Goal: Information Seeking & Learning: Learn about a topic

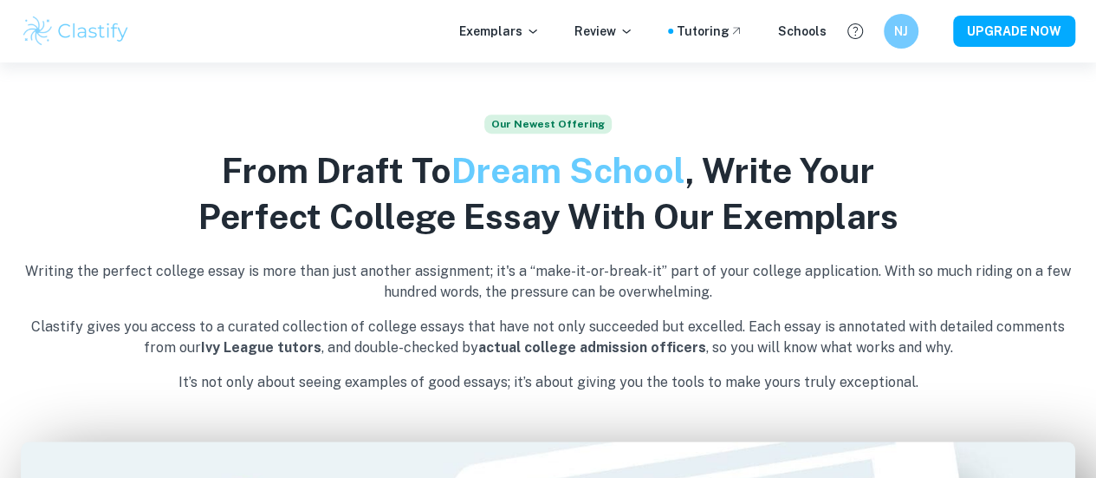
scroll to position [474, 0]
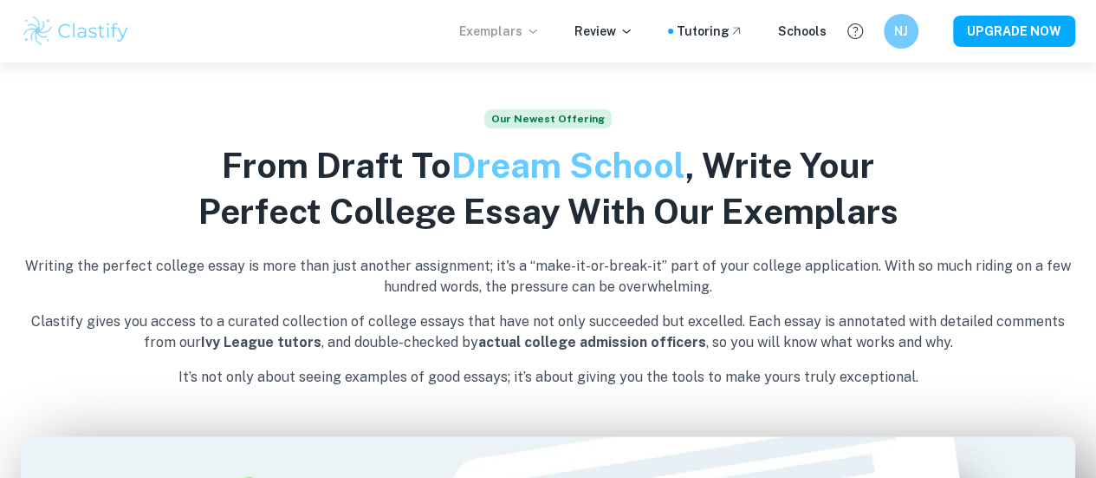
click at [526, 25] on p "Exemplars" at bounding box center [499, 31] width 81 height 19
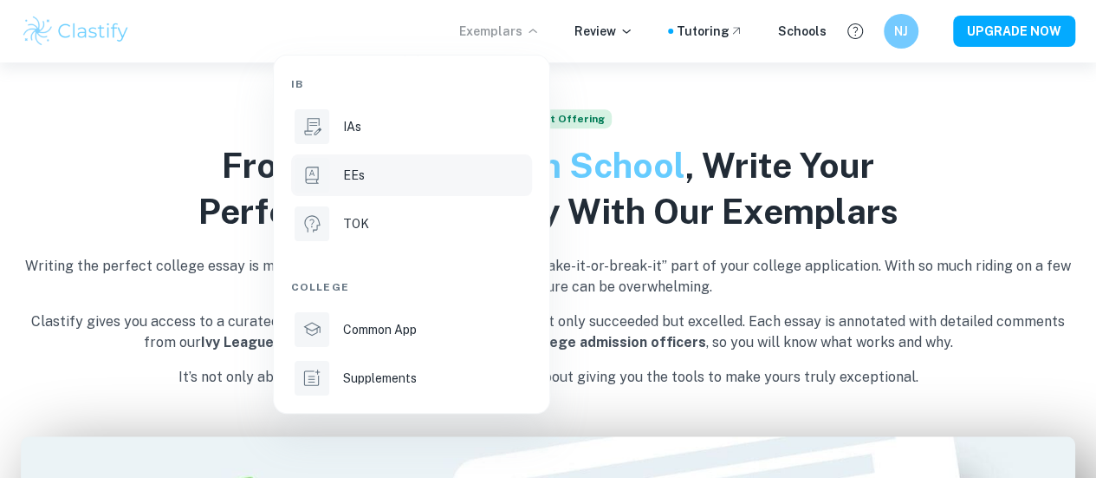
click at [428, 177] on div "EEs" at bounding box center [435, 175] width 185 height 19
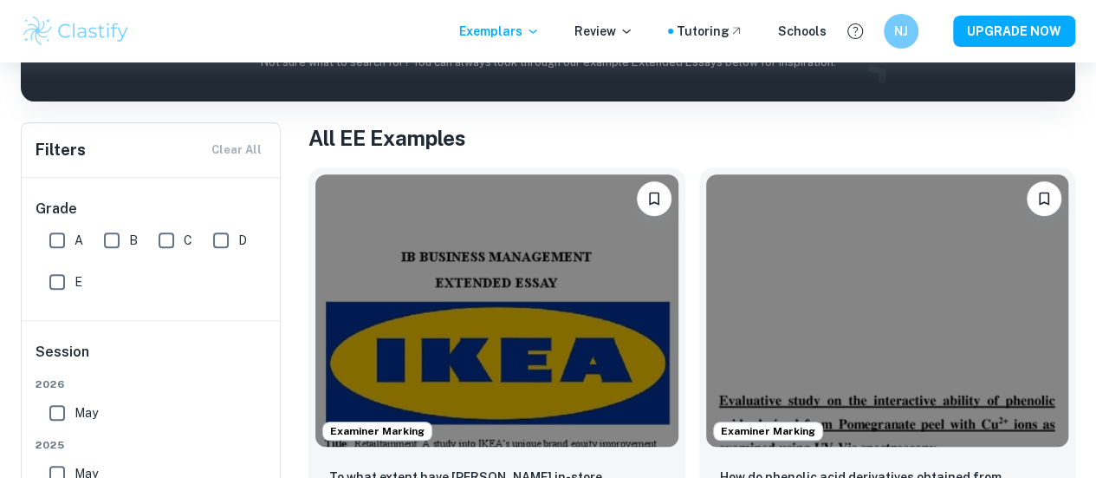
scroll to position [49, 0]
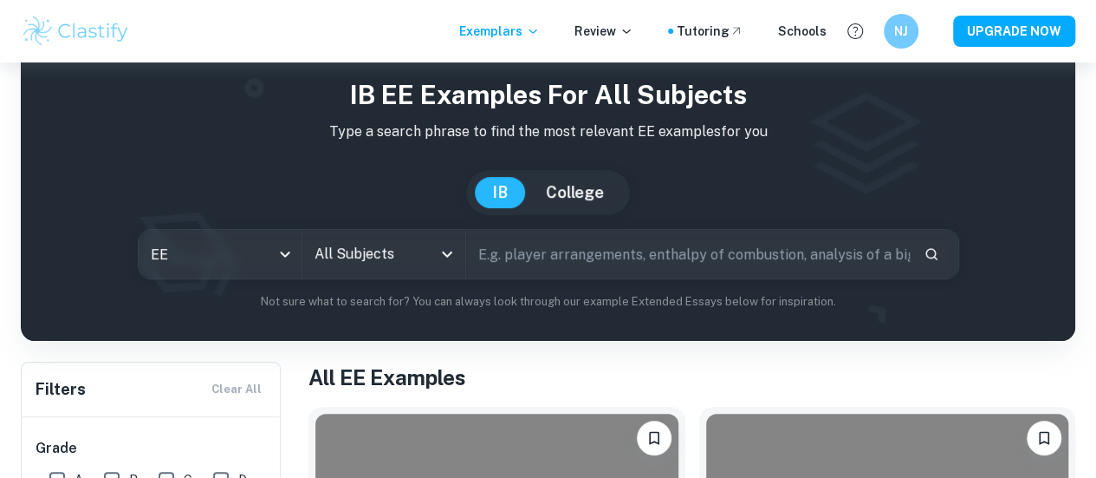
click at [432, 270] on input "All Subjects" at bounding box center [370, 253] width 121 height 33
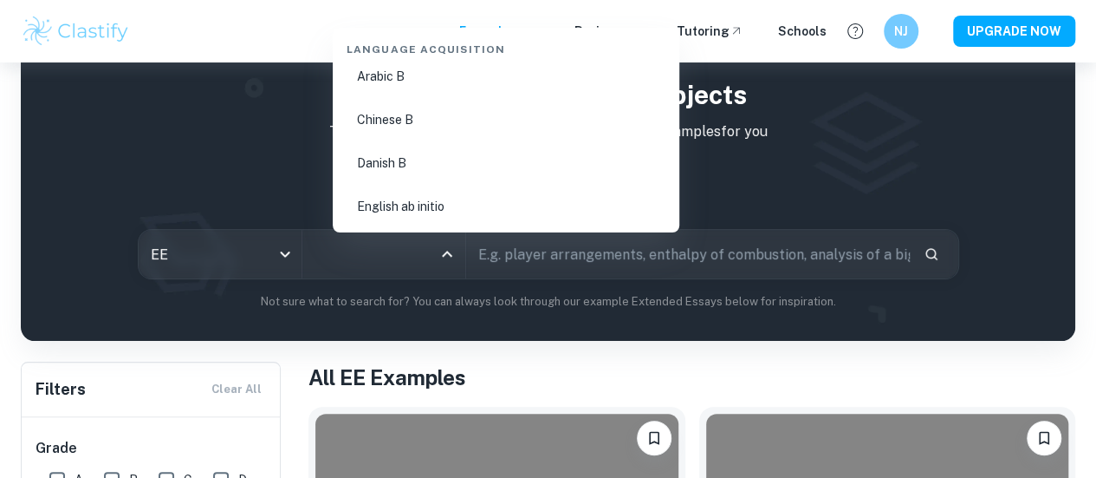
scroll to position [1175, 0]
click at [430, 114] on li "Chinese B" at bounding box center [506, 119] width 333 height 40
type input "Chinese B"
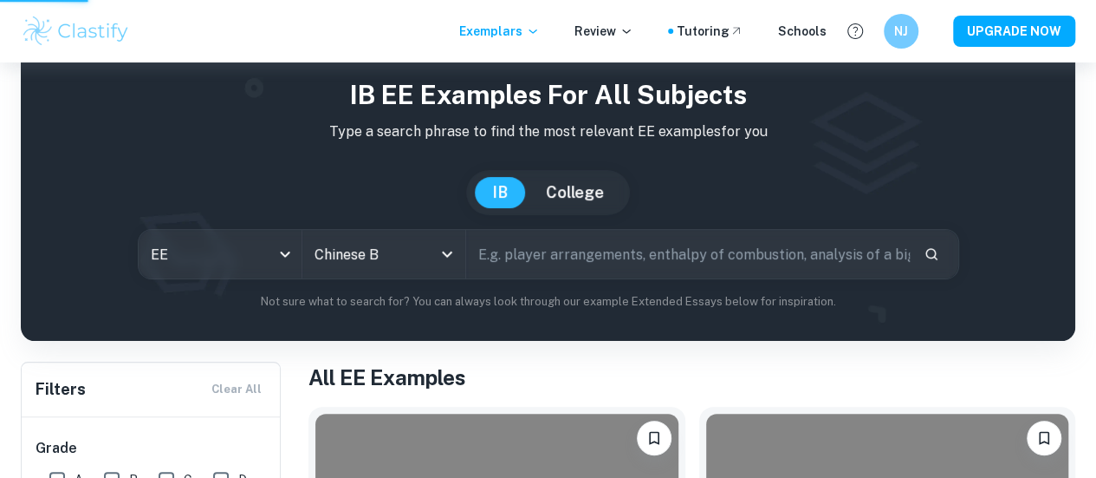
scroll to position [0, 0]
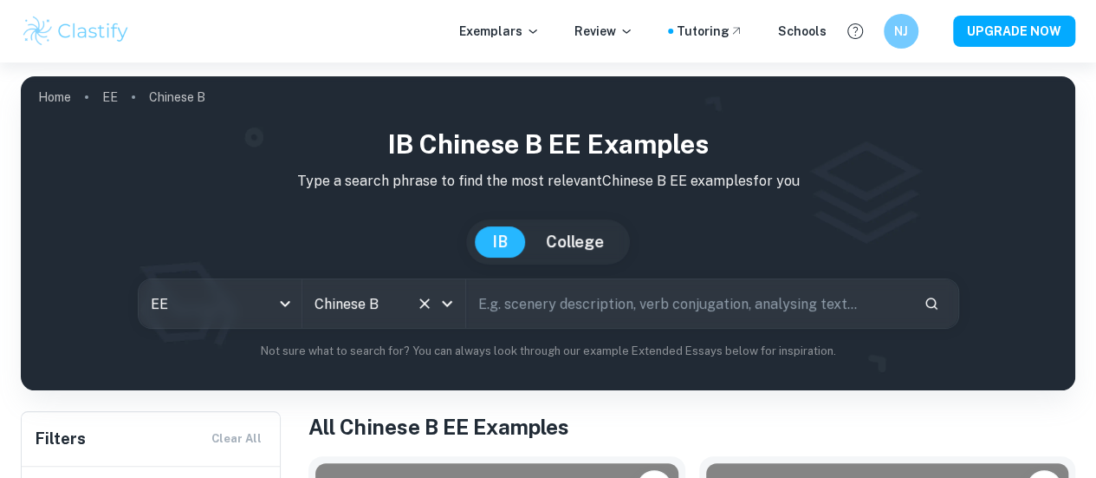
click at [460, 322] on div "Chinese B All Subjects" at bounding box center [383, 303] width 163 height 49
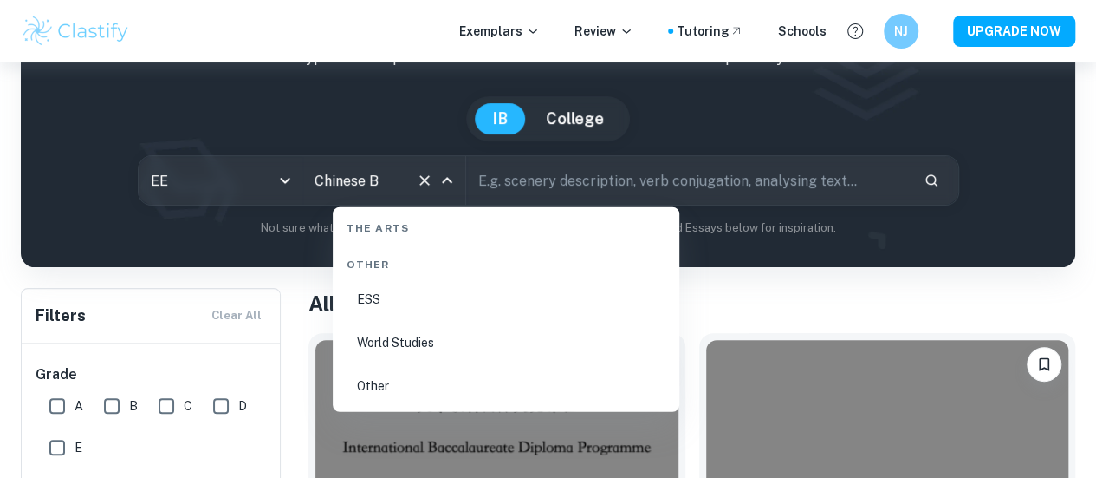
scroll to position [10, 0]
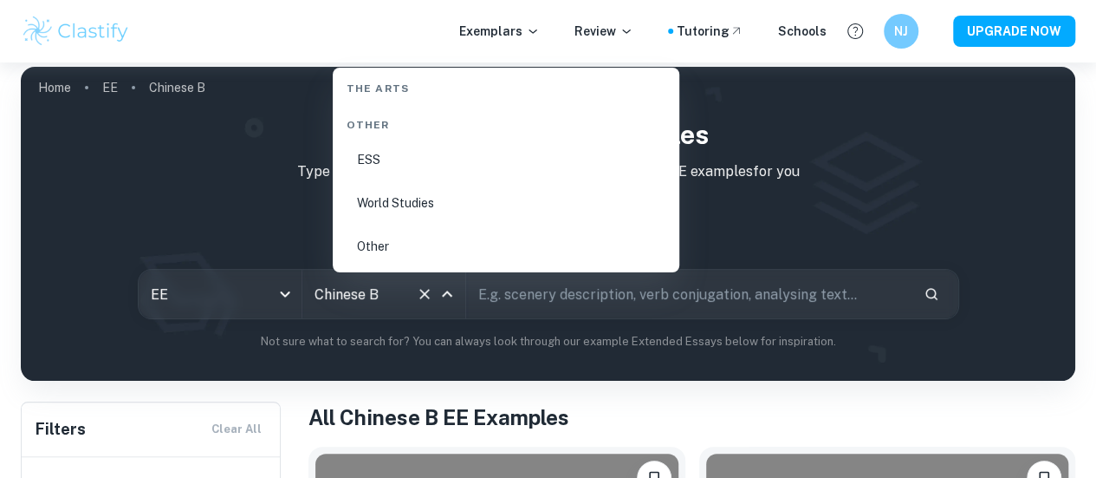
click at [543, 281] on input "text" at bounding box center [688, 294] width 444 height 49
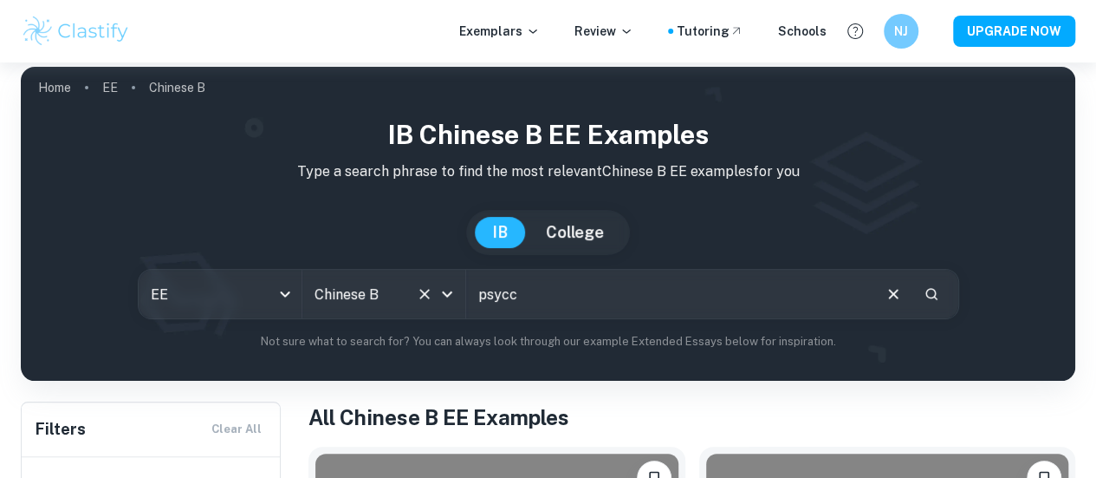
click at [458, 300] on icon "Open" at bounding box center [447, 293] width 21 height 21
type input "psycc"
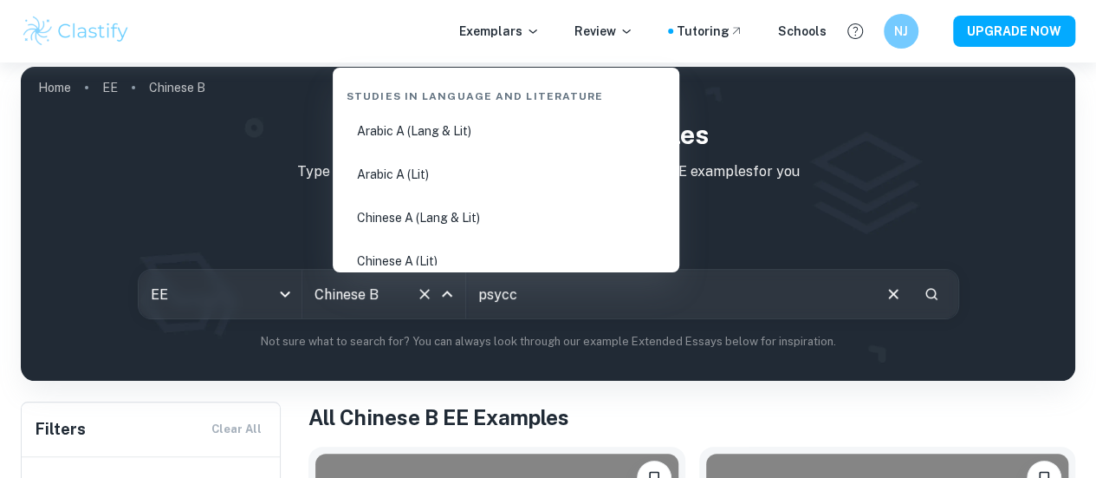
scroll to position [1088, 0]
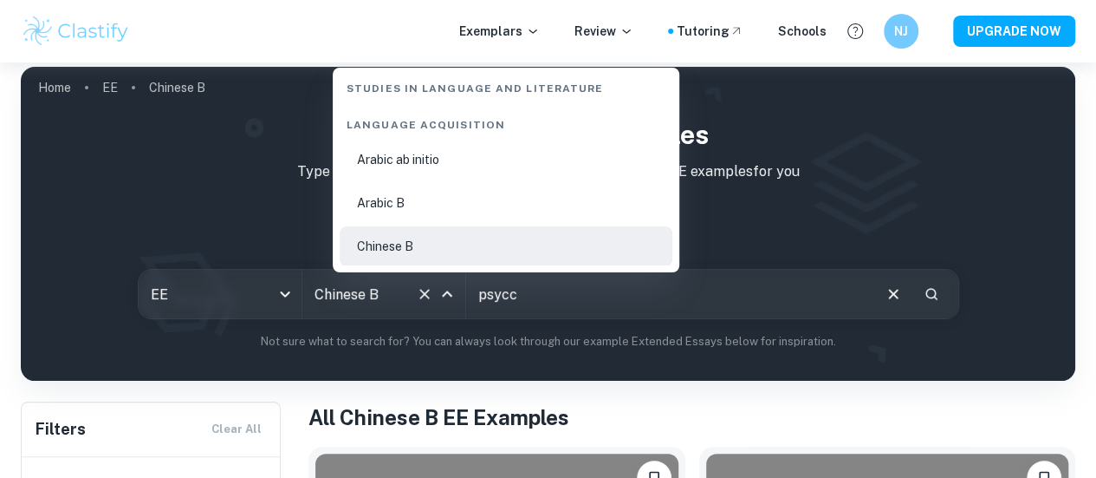
click at [430, 294] on icon "Clear" at bounding box center [424, 294] width 10 height 10
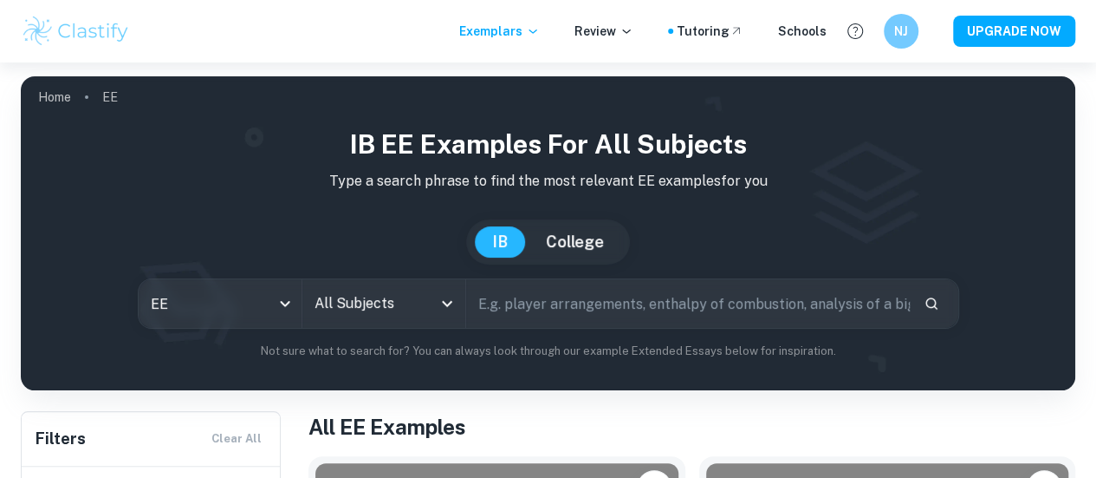
click at [513, 311] on input "text" at bounding box center [688, 303] width 444 height 49
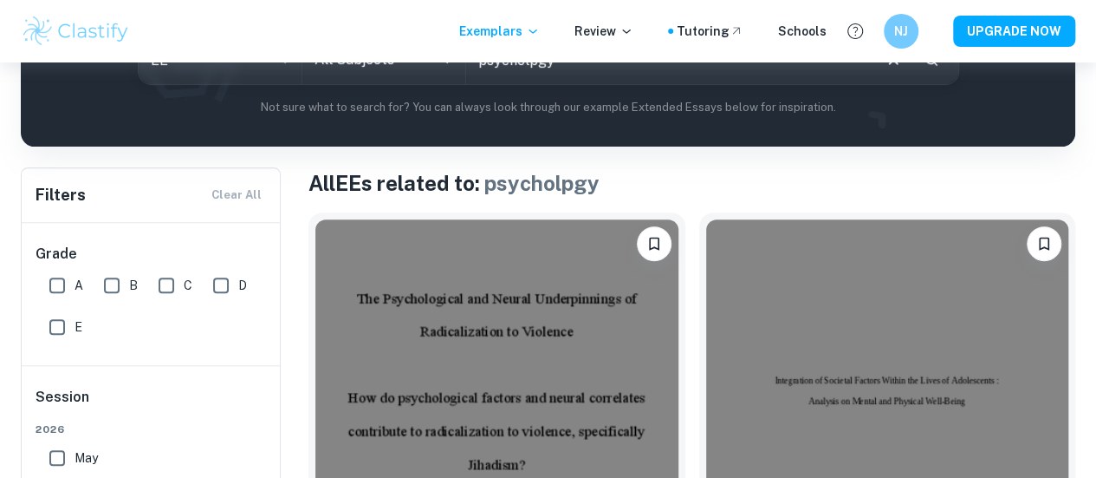
scroll to position [237, 0]
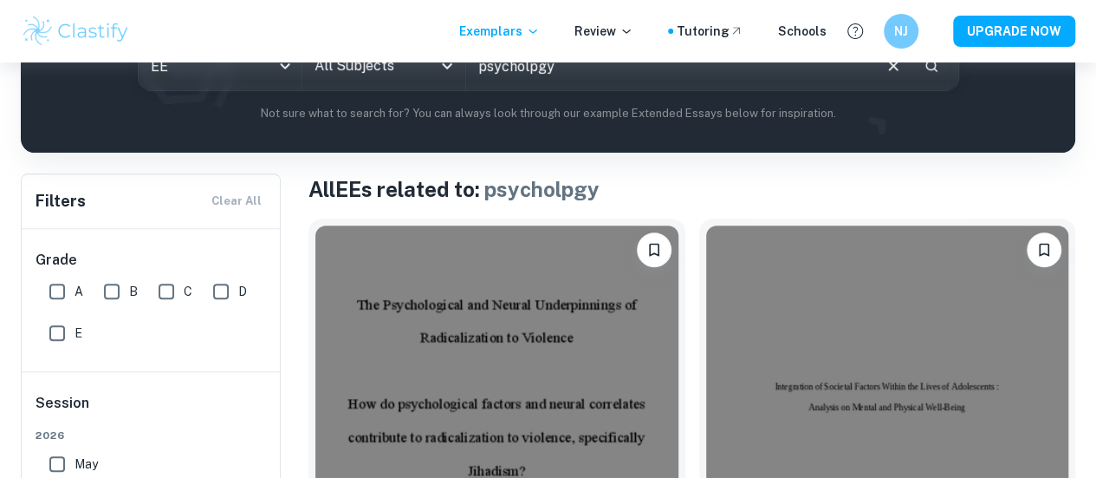
drag, startPoint x: 581, startPoint y: 72, endPoint x: 482, endPoint y: 81, distance: 99.2
click at [482, 81] on input "psycholpgy" at bounding box center [668, 66] width 404 height 49
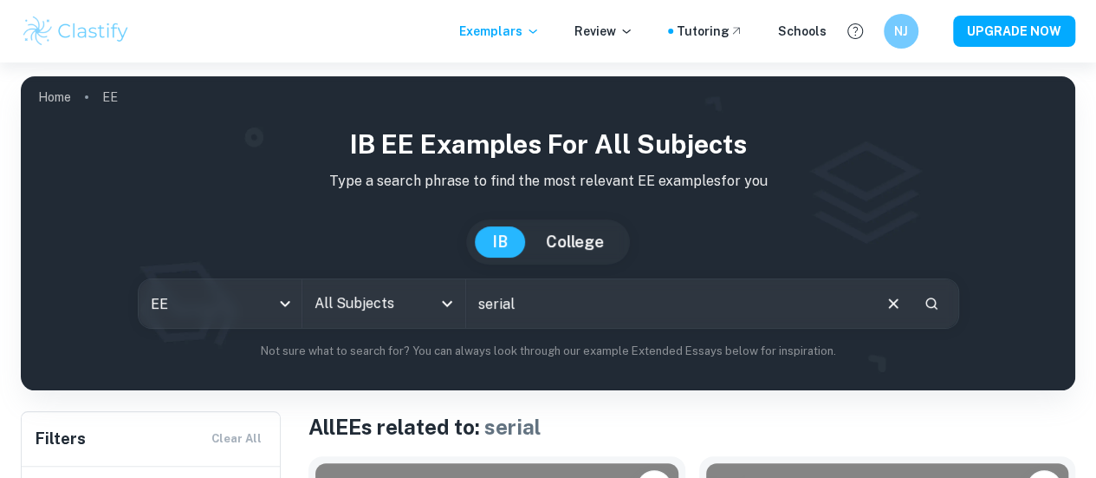
click at [616, 292] on input "serial" at bounding box center [668, 303] width 404 height 49
type input "serial killer"
click at [452, 305] on icon "Open" at bounding box center [447, 304] width 10 height 6
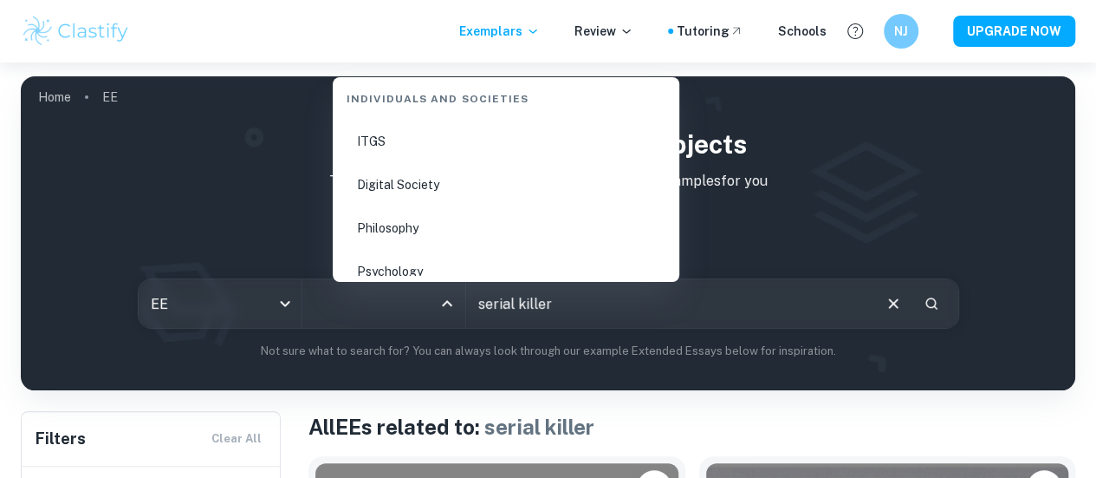
scroll to position [2276, 0]
click at [398, 263] on li "Psychology" at bounding box center [506, 270] width 333 height 40
type input "Psychology"
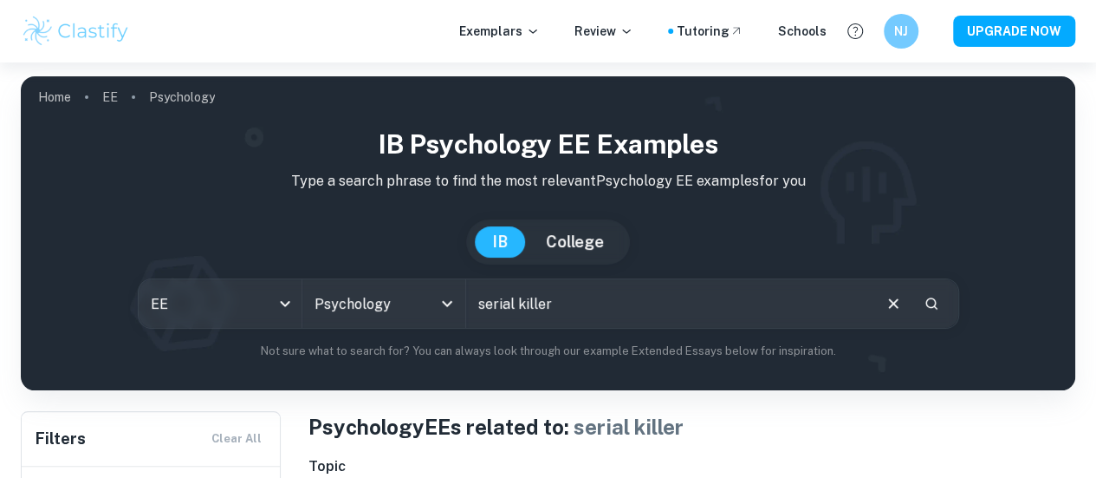
click at [884, 306] on icon "Clear" at bounding box center [893, 303] width 19 height 19
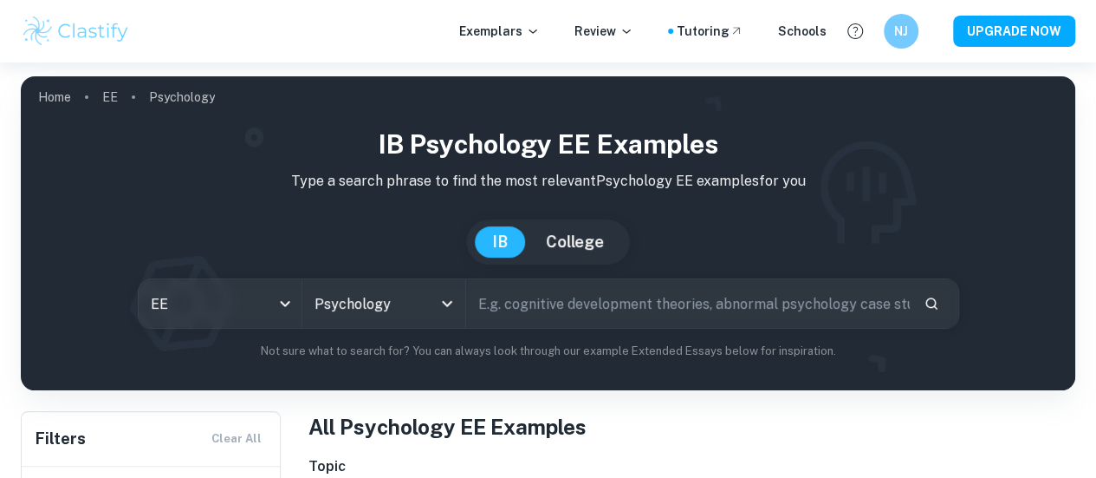
scroll to position [267, 0]
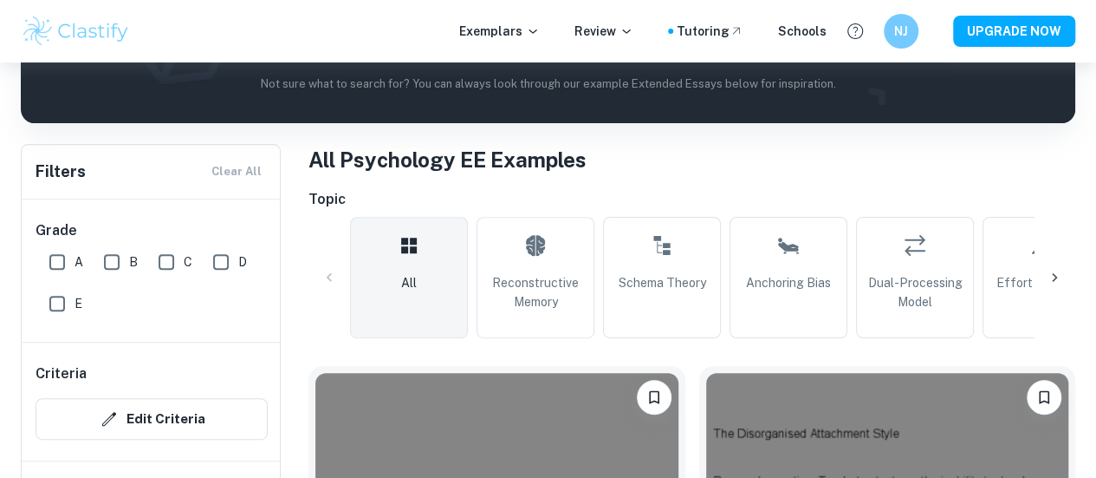
click at [1056, 272] on icon at bounding box center [1054, 277] width 17 height 17
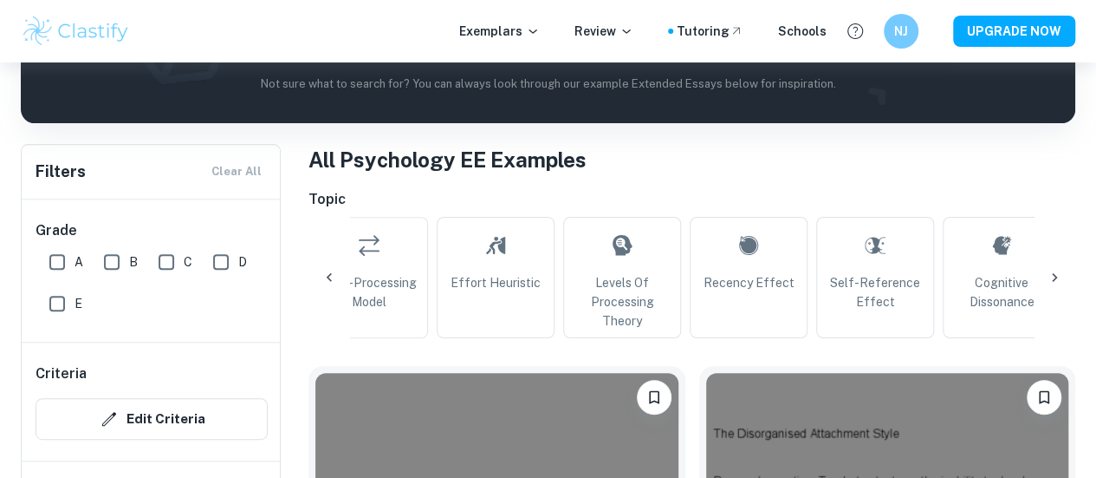
scroll to position [0, 585]
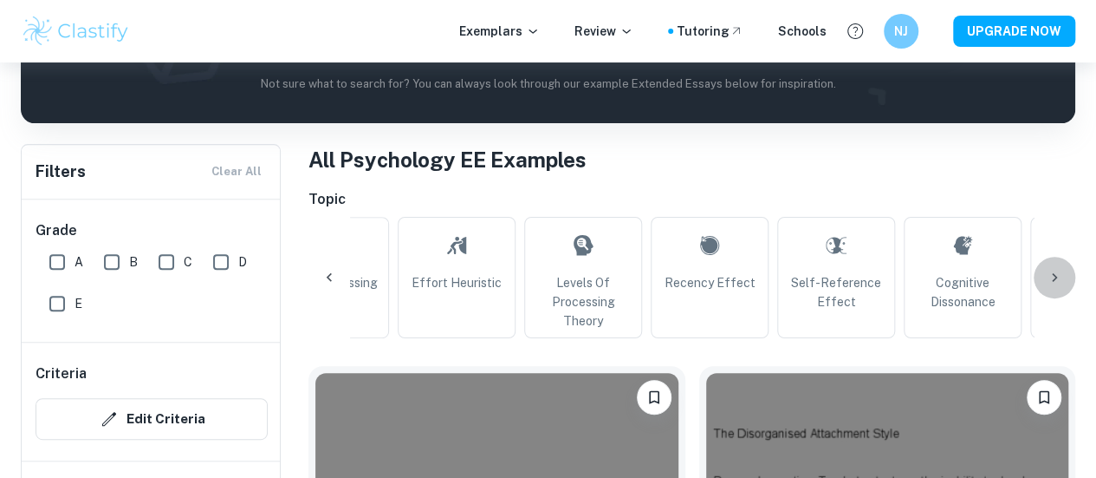
click at [1056, 272] on icon at bounding box center [1054, 277] width 17 height 17
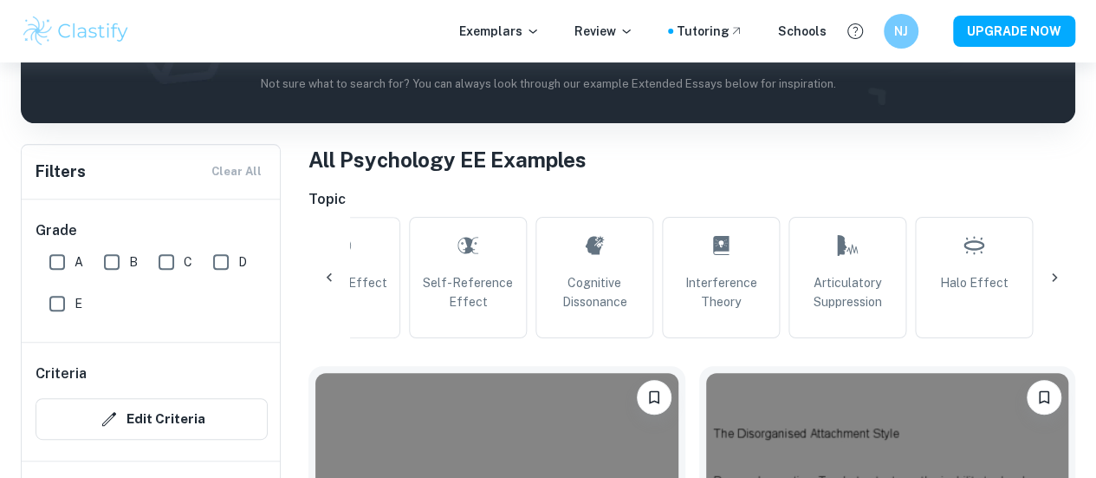
scroll to position [0, 1170]
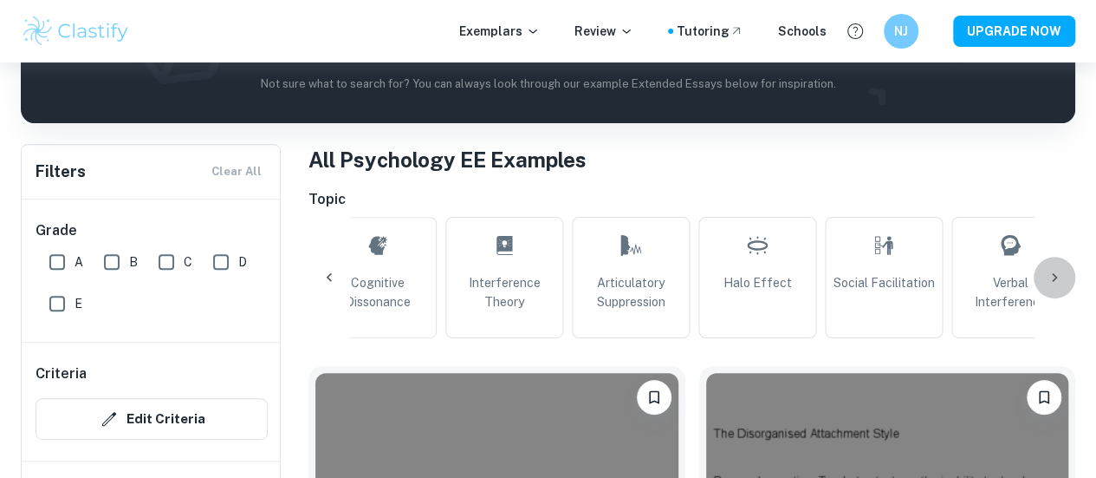
click at [1056, 272] on icon at bounding box center [1054, 277] width 17 height 17
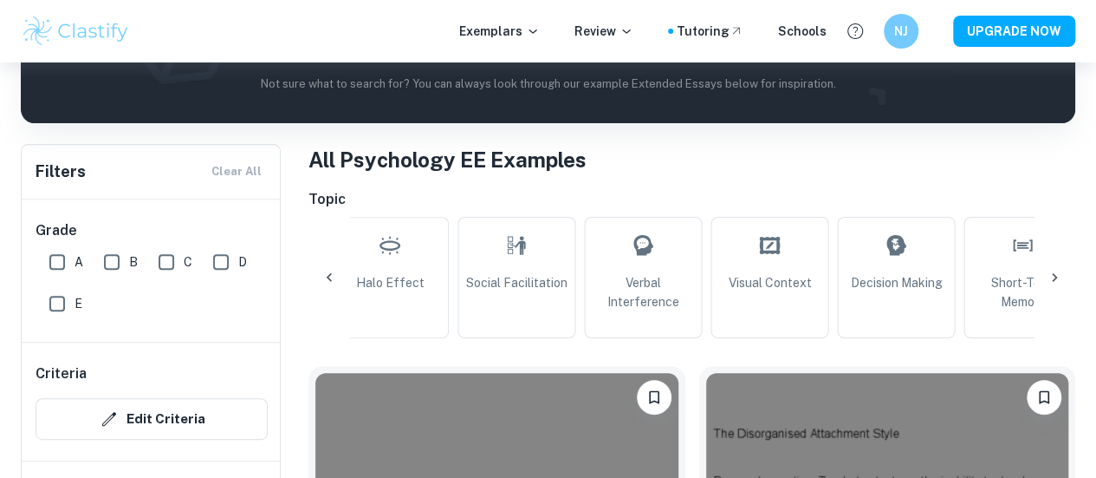
scroll to position [0, 1755]
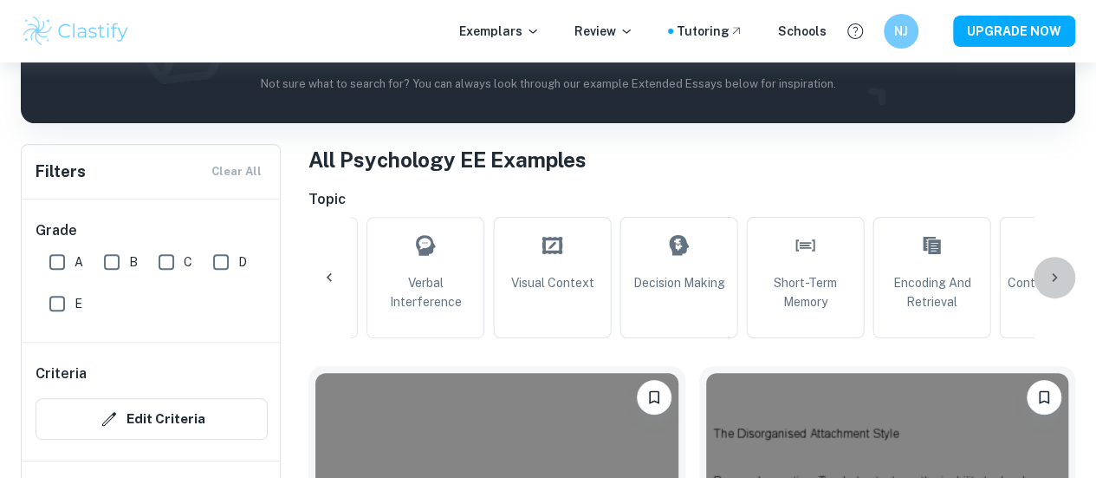
click at [1056, 272] on icon at bounding box center [1054, 277] width 17 height 17
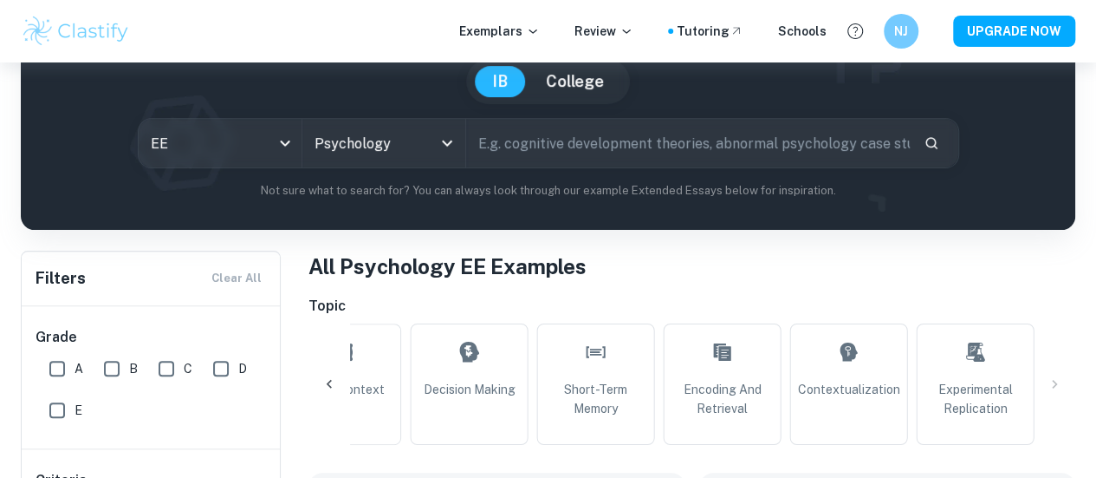
scroll to position [0, 0]
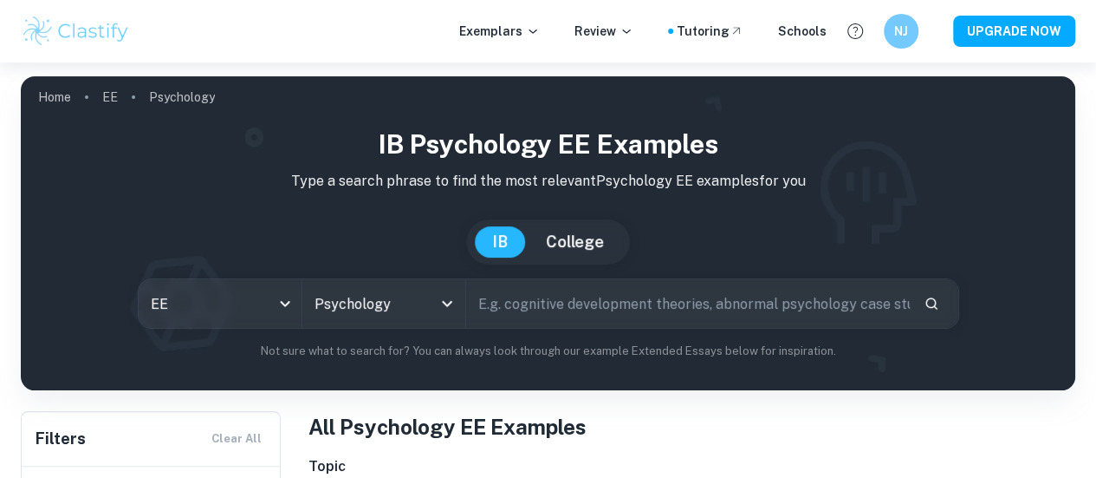
click at [708, 297] on input "text" at bounding box center [688, 303] width 444 height 49
type input "murder"
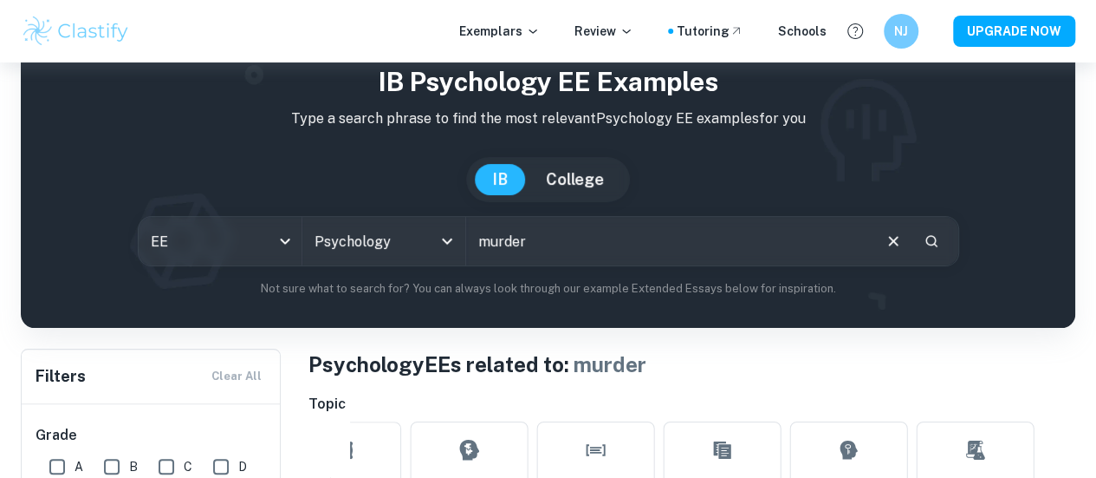
scroll to position [62, 0]
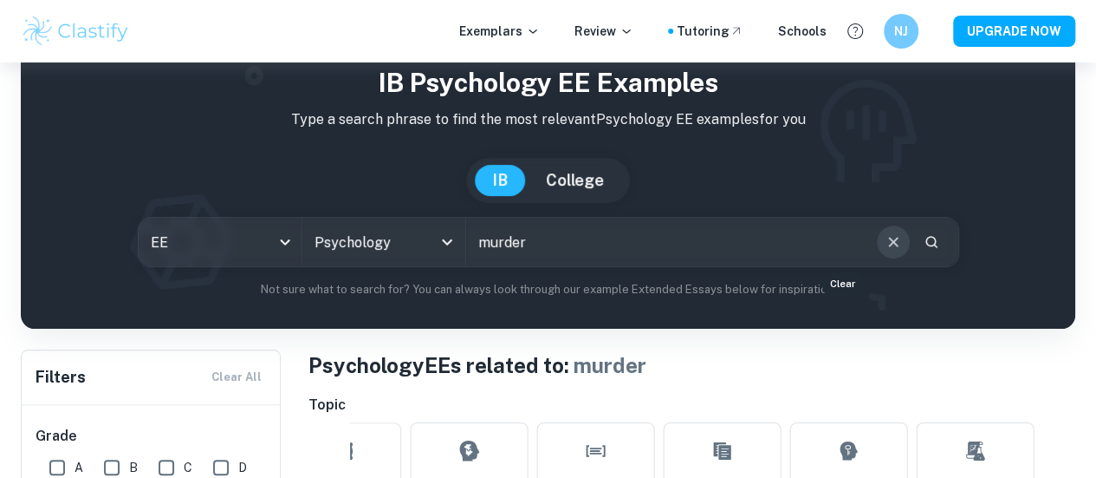
click at [884, 250] on icon "Clear" at bounding box center [893, 241] width 19 height 19
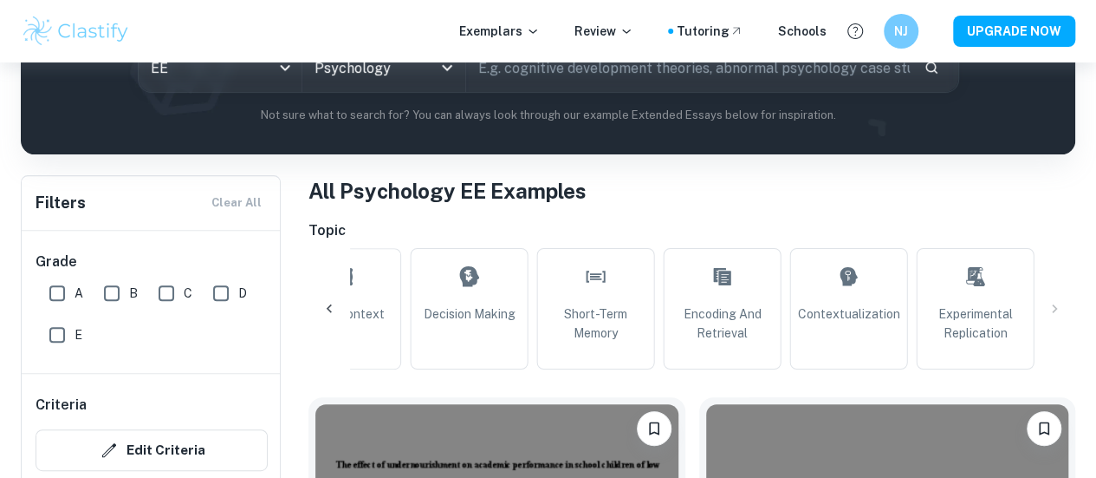
scroll to position [237, 0]
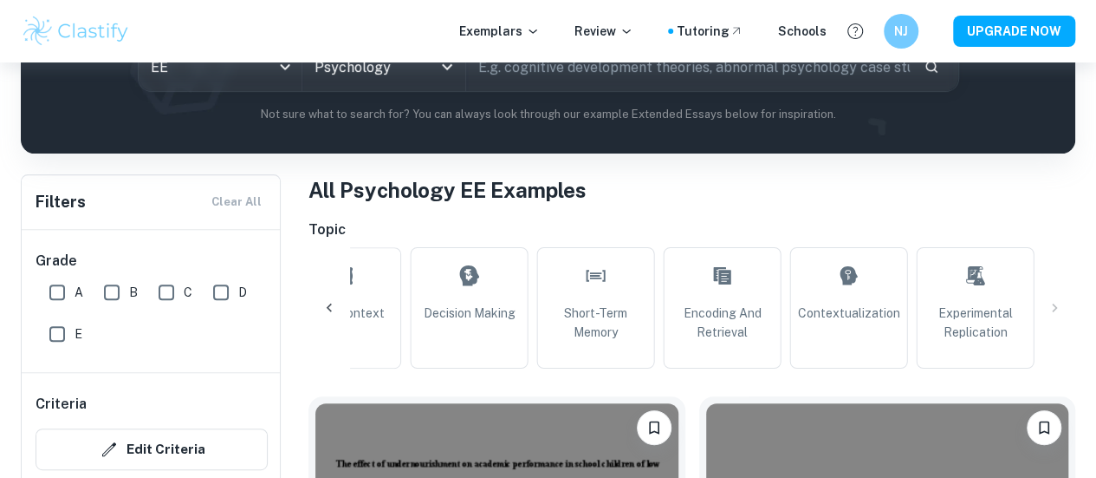
click at [1057, 301] on div "All Reconstructive Memory Schema Theory Anchoring Bias Dual-Processing Model Ef…" at bounding box center [692, 307] width 767 height 121
click at [1054, 312] on div "All Reconstructive Memory Schema Theory Anchoring Bias Dual-Processing Model Ef…" at bounding box center [692, 307] width 767 height 121
click at [1049, 305] on div "All Reconstructive Memory Schema Theory Anchoring Bias Dual-Processing Model Ef…" at bounding box center [692, 307] width 767 height 121
click at [324, 307] on icon at bounding box center [329, 307] width 17 height 17
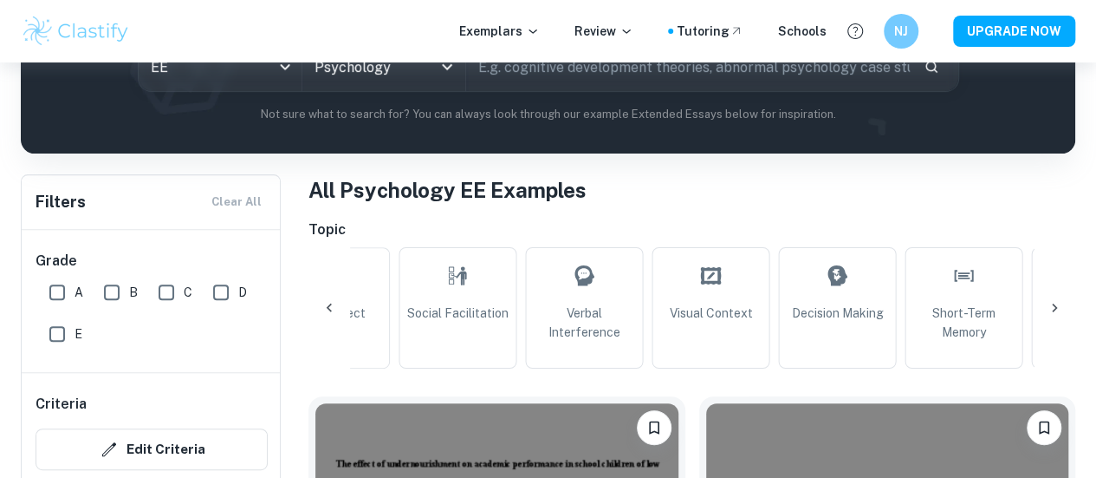
scroll to position [0, 1380]
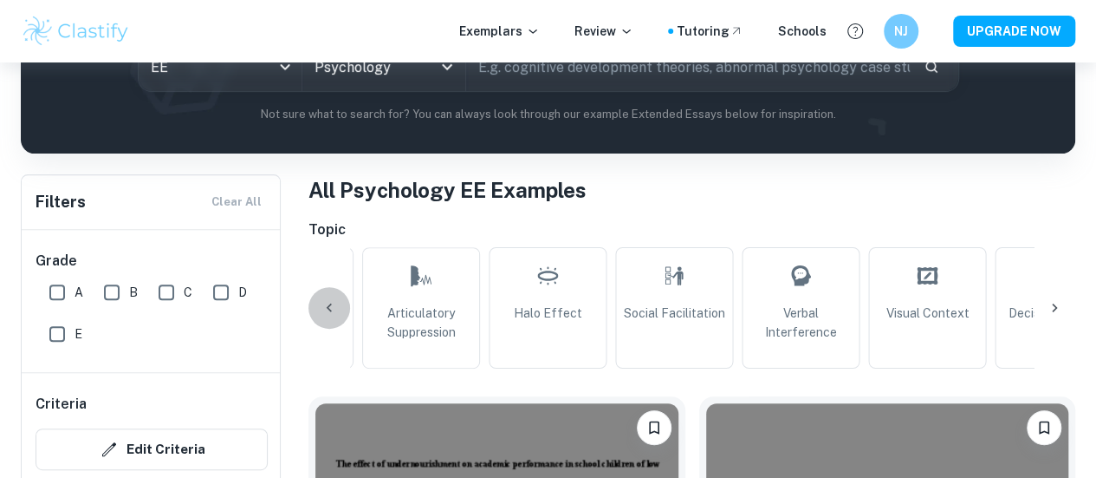
click at [324, 307] on icon at bounding box center [329, 307] width 17 height 17
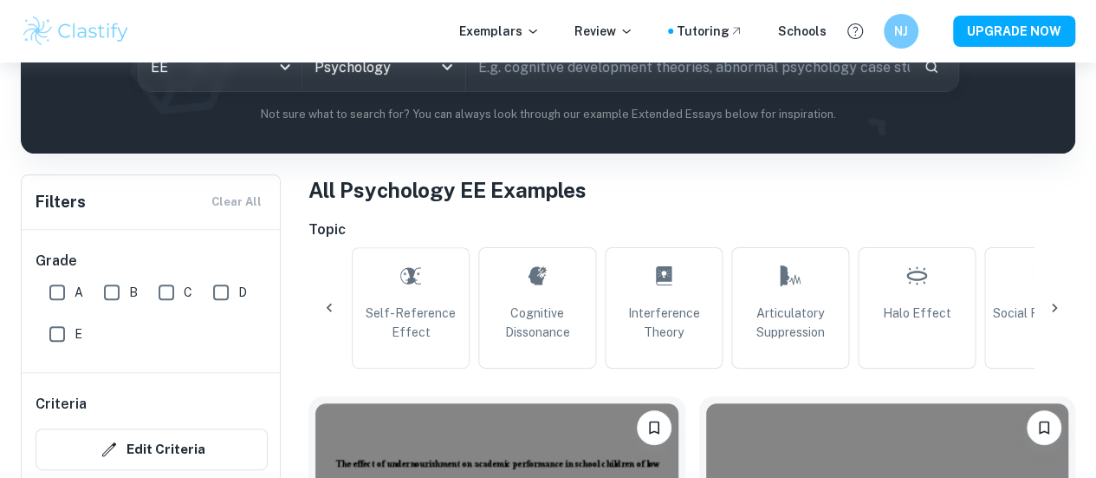
scroll to position [0, 796]
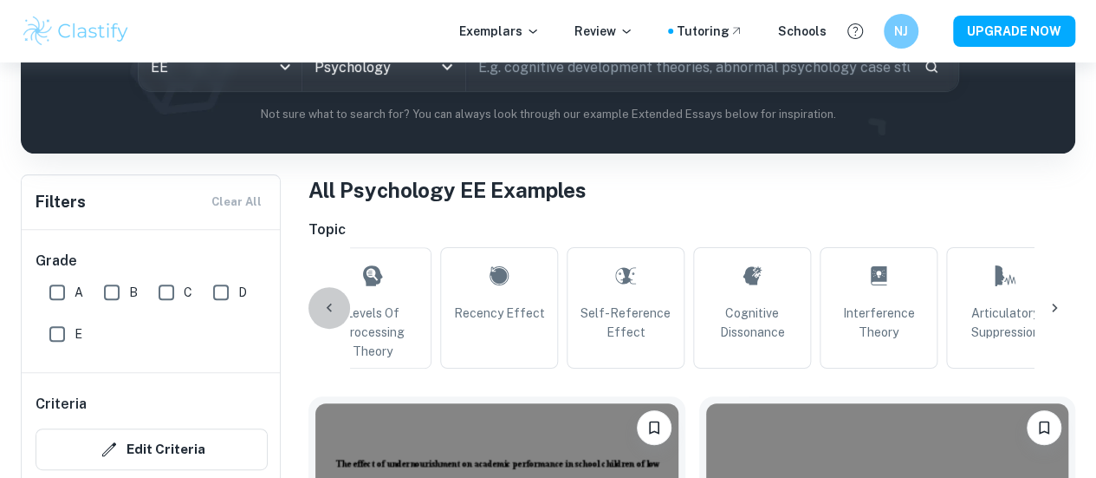
click at [324, 307] on icon at bounding box center [329, 307] width 17 height 17
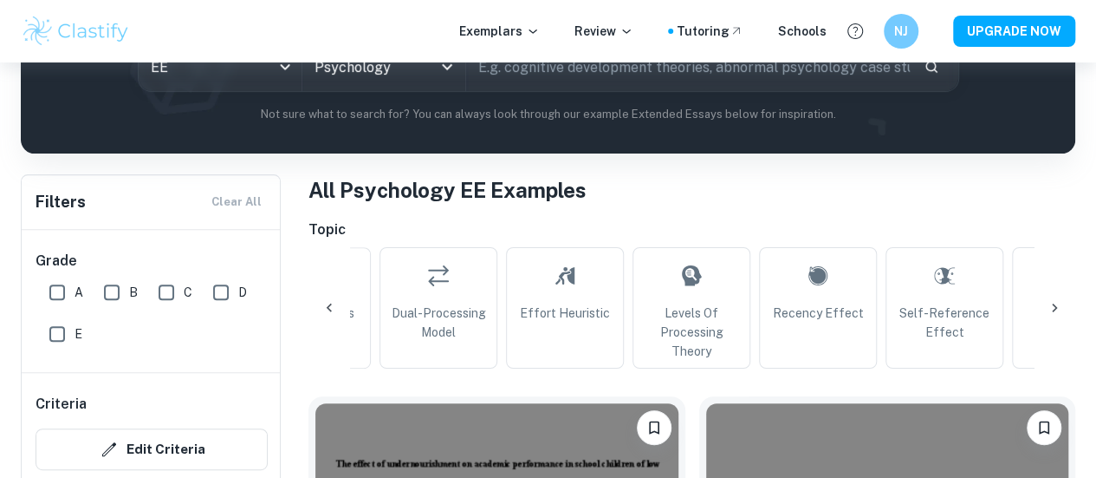
scroll to position [0, 211]
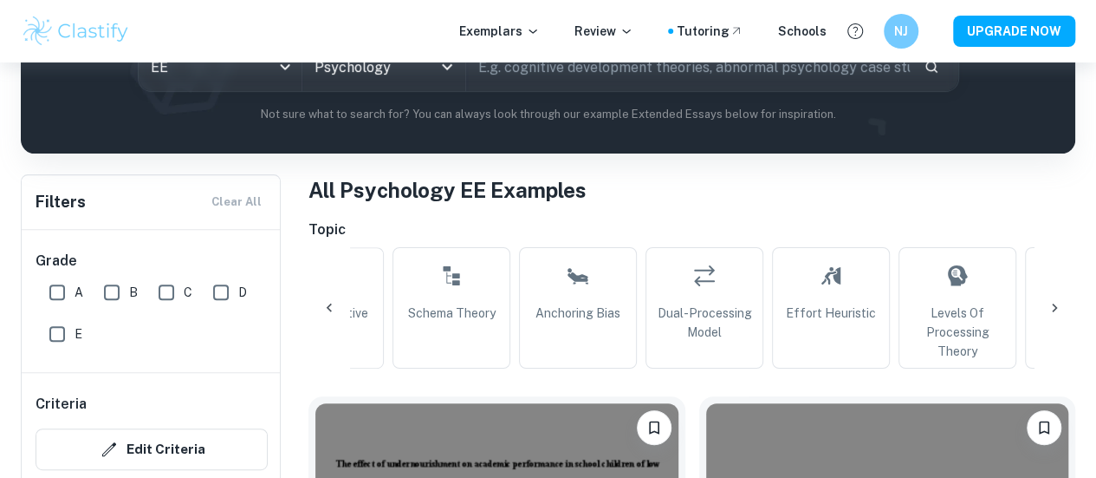
click at [324, 307] on icon at bounding box center [329, 307] width 17 height 17
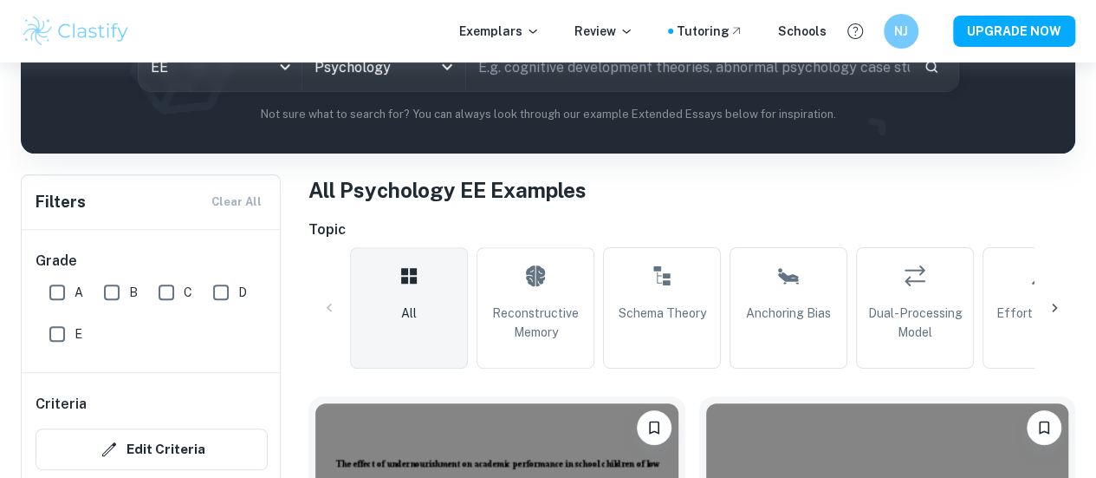
click at [1054, 296] on div at bounding box center [1055, 308] width 42 height 42
